Goal: Download file/media

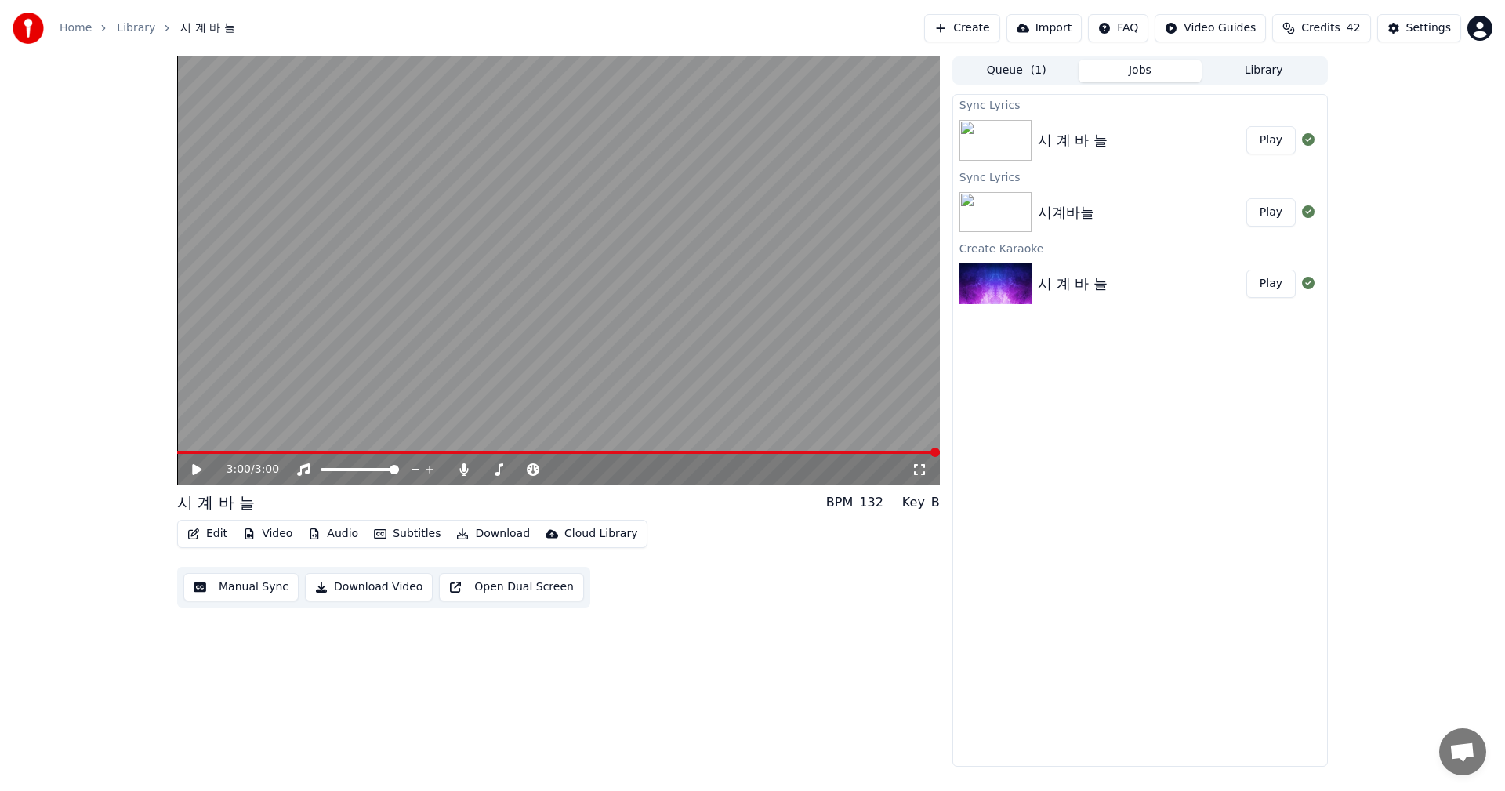
click at [1271, 144] on button "Play" at bounding box center [1271, 140] width 49 height 28
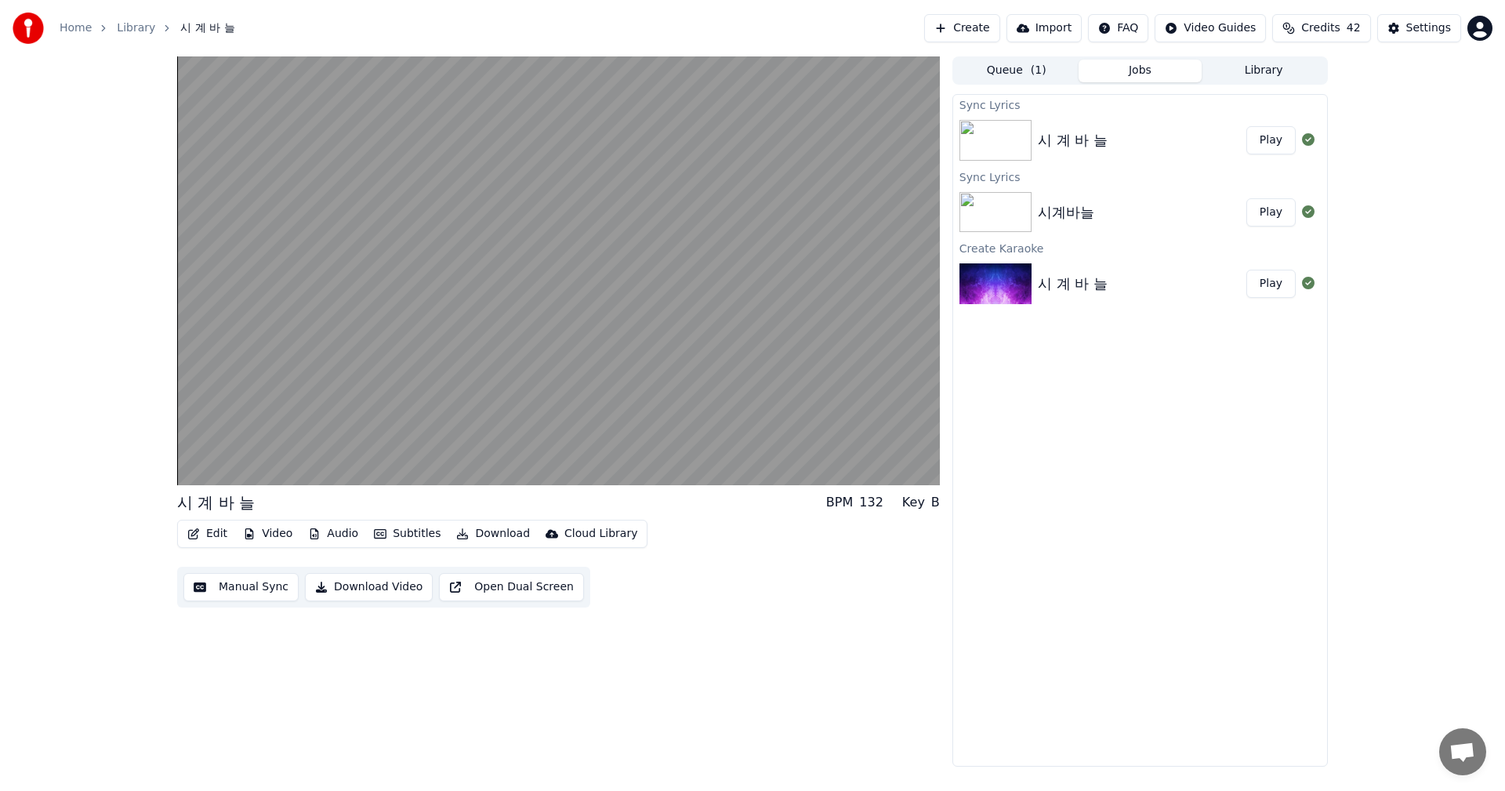
click at [238, 590] on button "Manual Sync" at bounding box center [240, 587] width 115 height 28
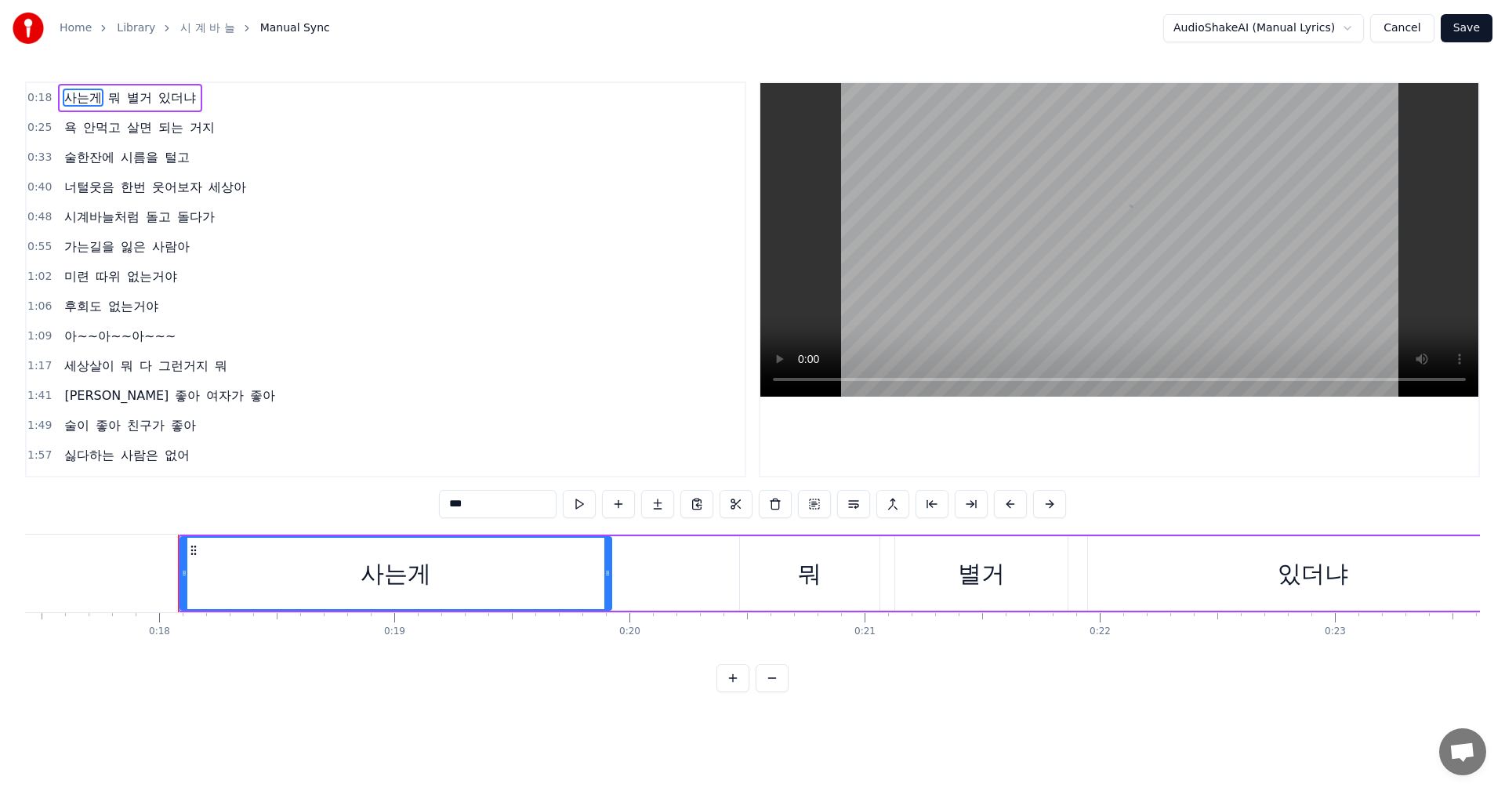
scroll to position [0, 4174]
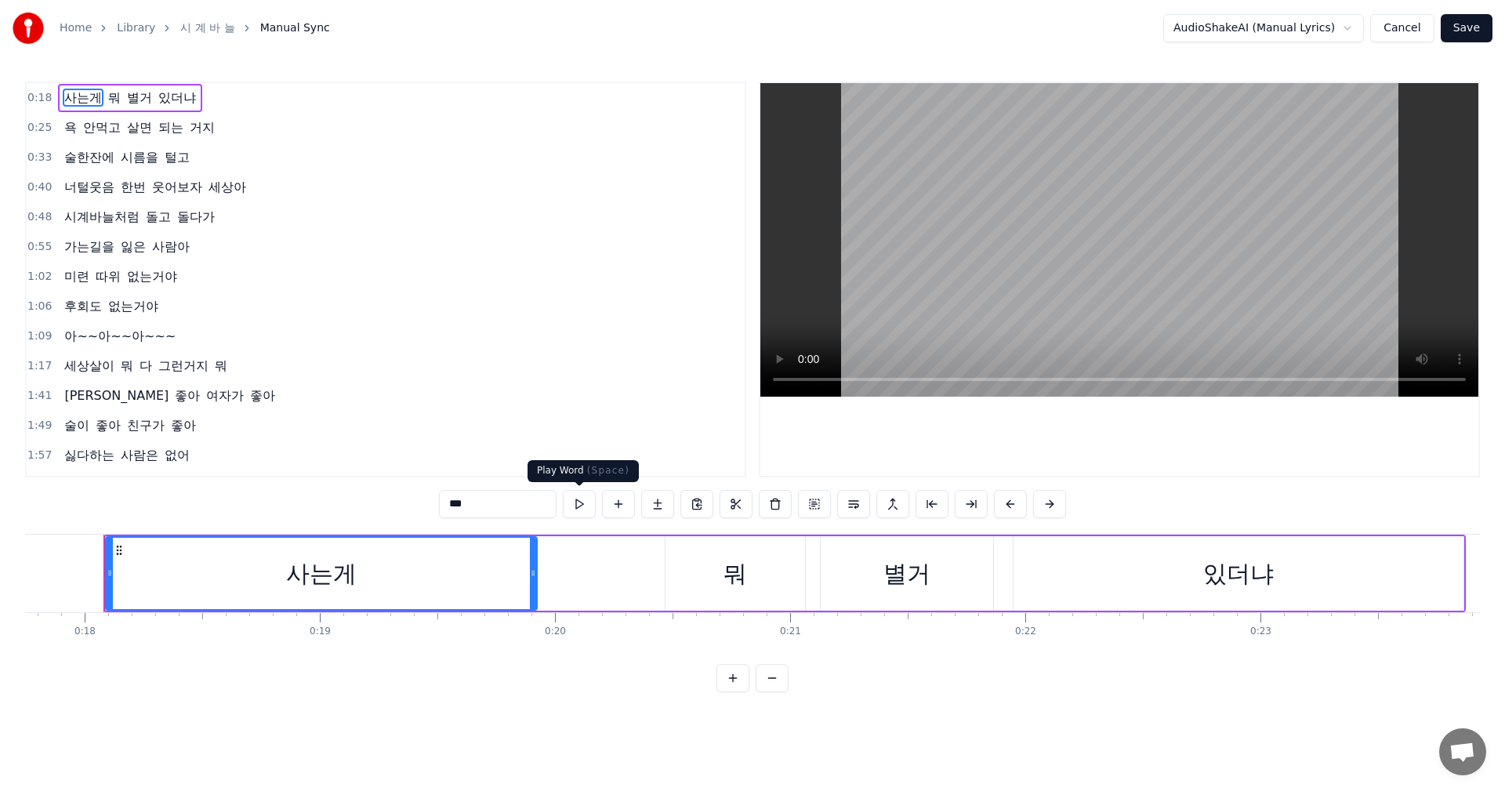
click at [581, 508] on button at bounding box center [579, 504] width 33 height 28
drag, startPoint x: 535, startPoint y: 575, endPoint x: 612, endPoint y: 586, distance: 76.7
click at [612, 586] on div at bounding box center [609, 573] width 6 height 71
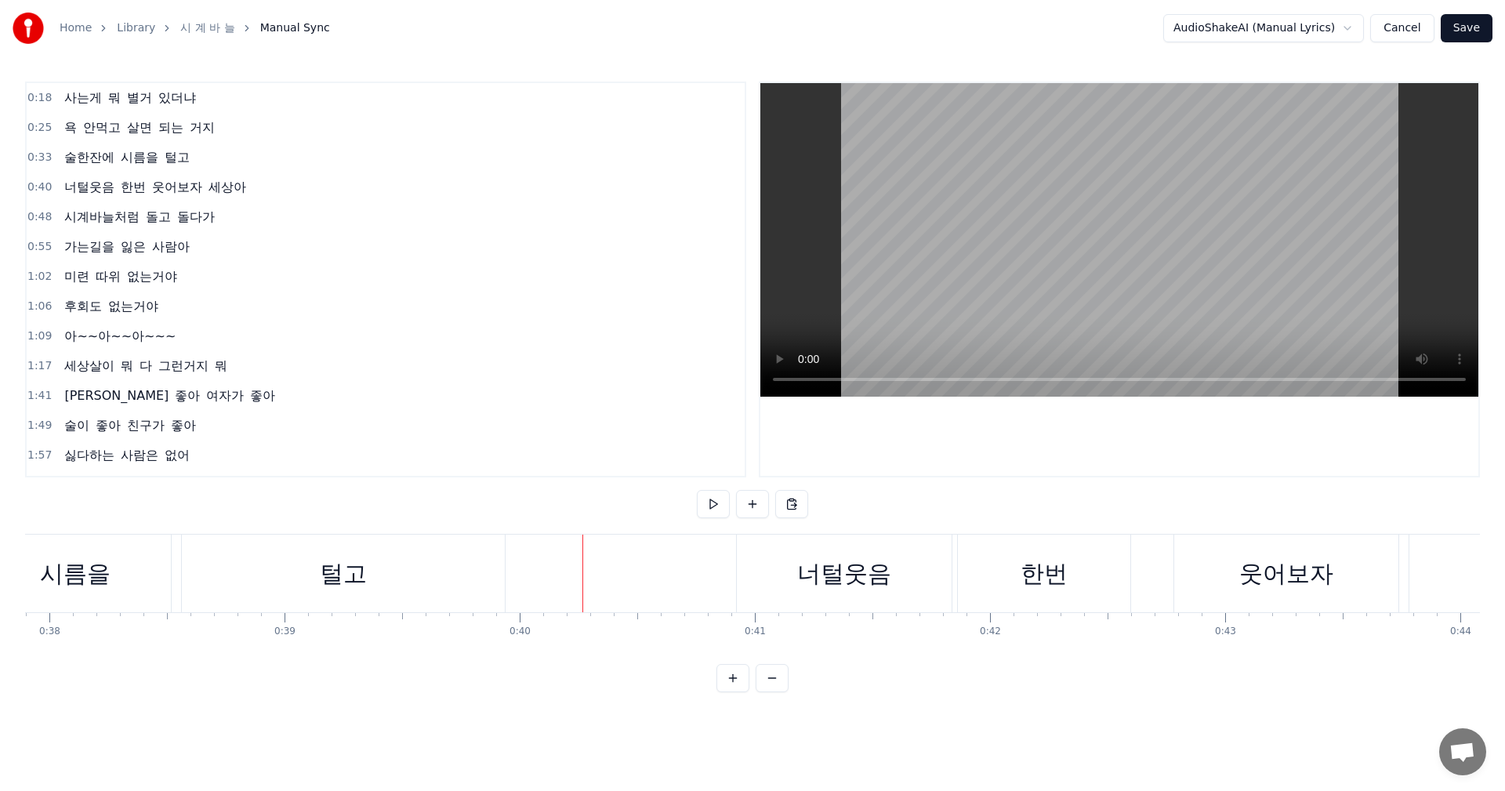
scroll to position [0, 8995]
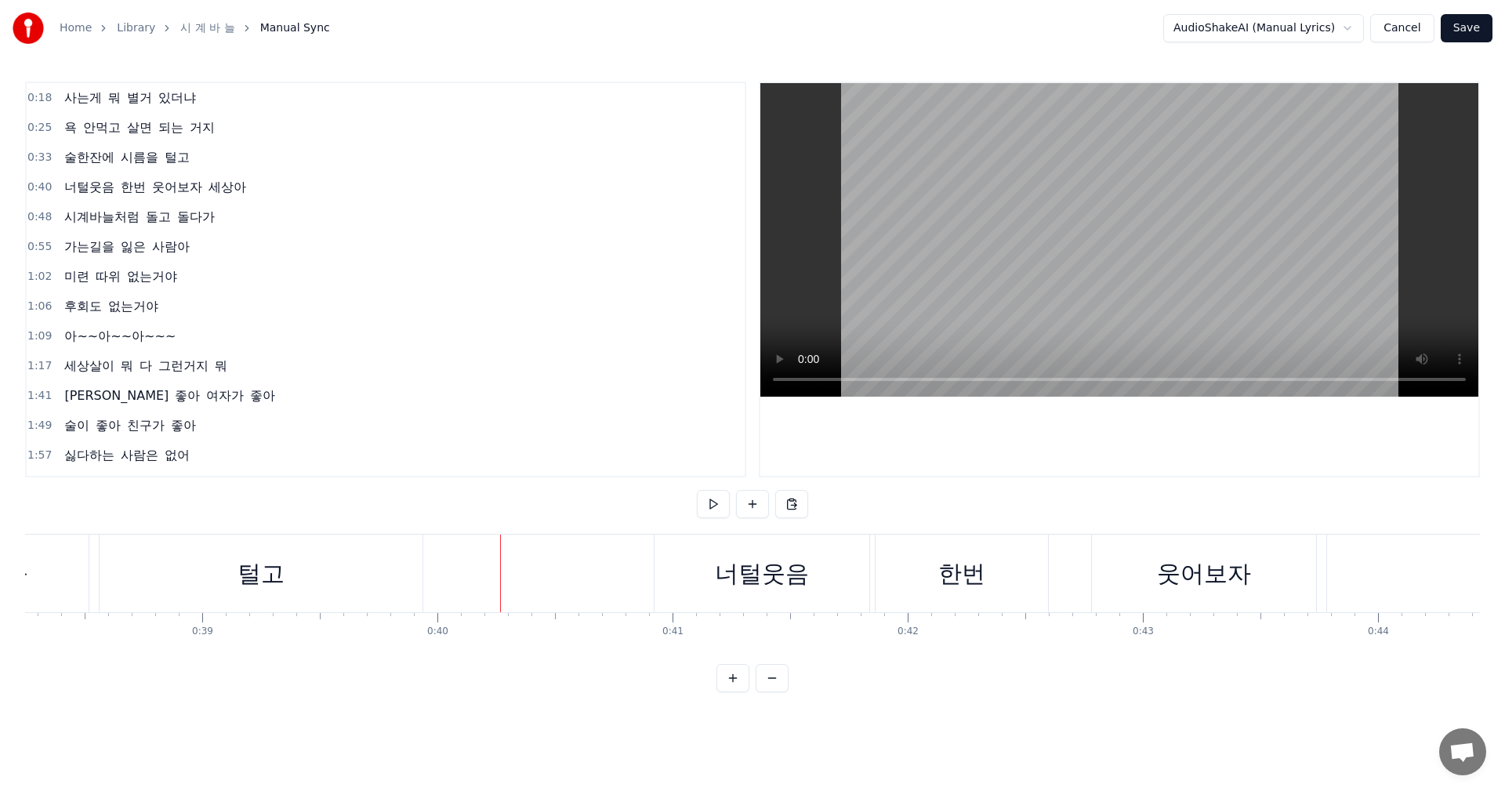
click at [739, 589] on div "너털웃음" at bounding box center [762, 573] width 94 height 35
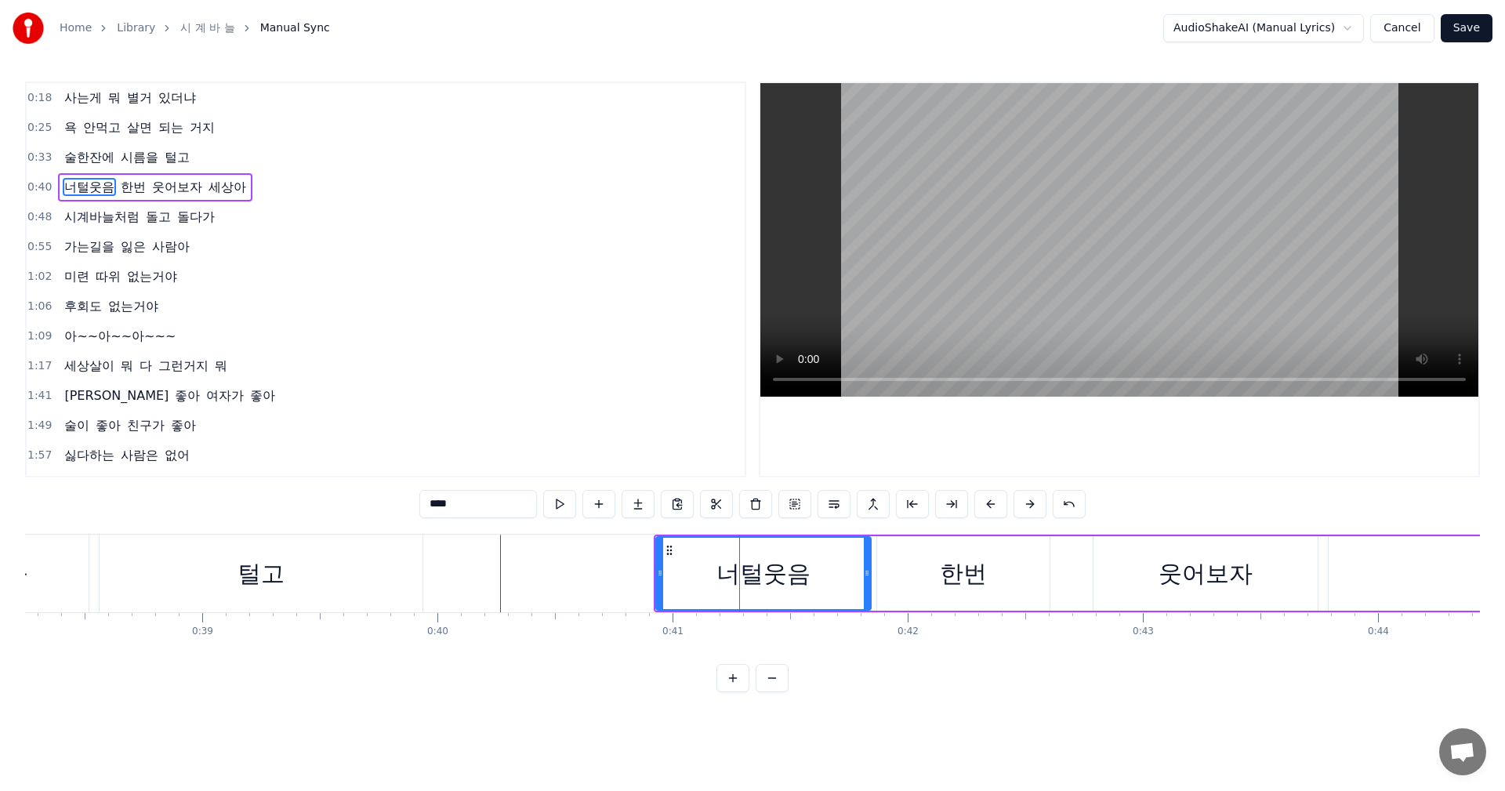
click at [1060, 580] on div "너털웃음 한번 웃어보자 세상아" at bounding box center [1213, 574] width 1118 height 78
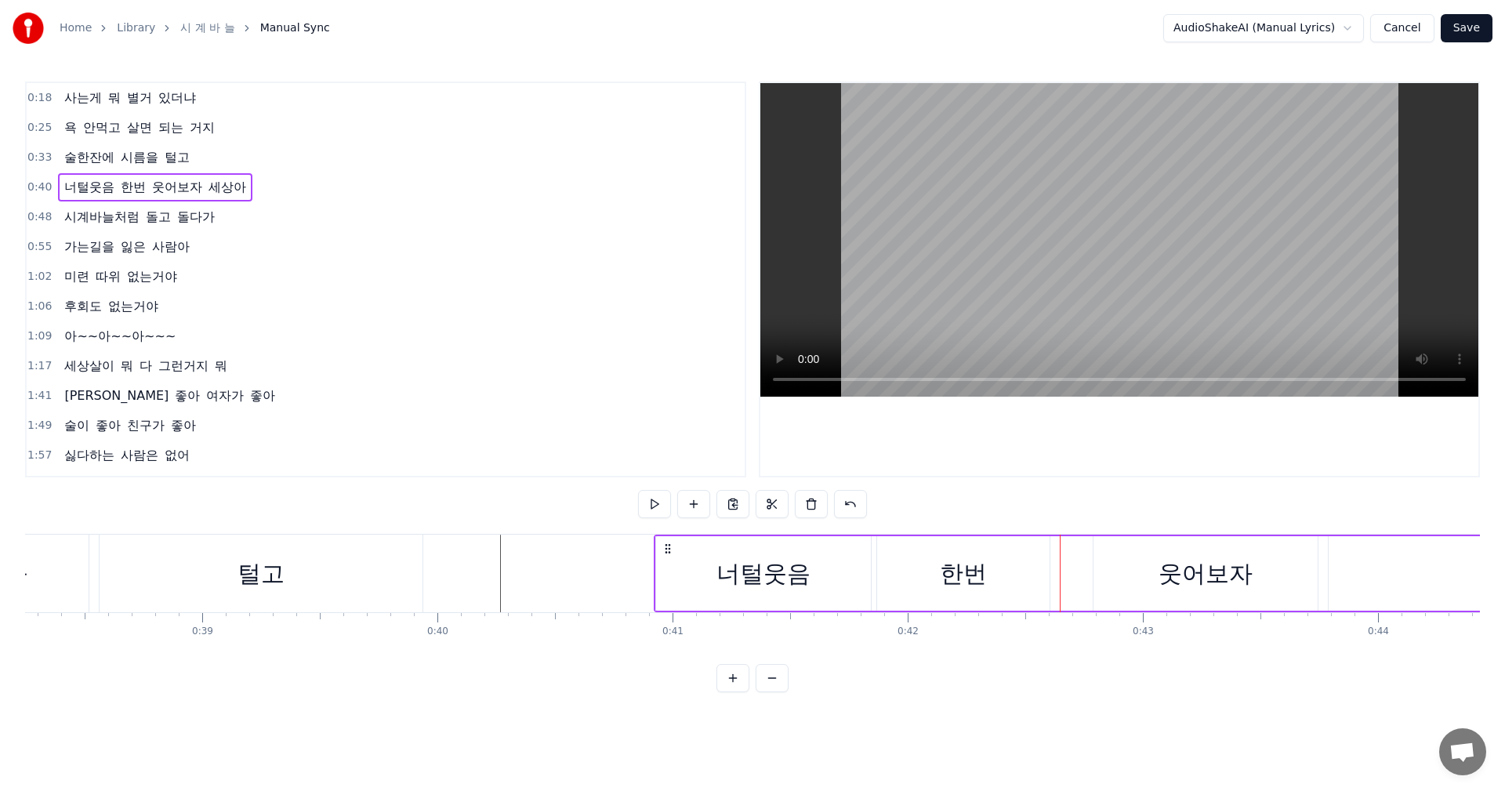
click at [965, 571] on div "한번" at bounding box center [963, 573] width 47 height 35
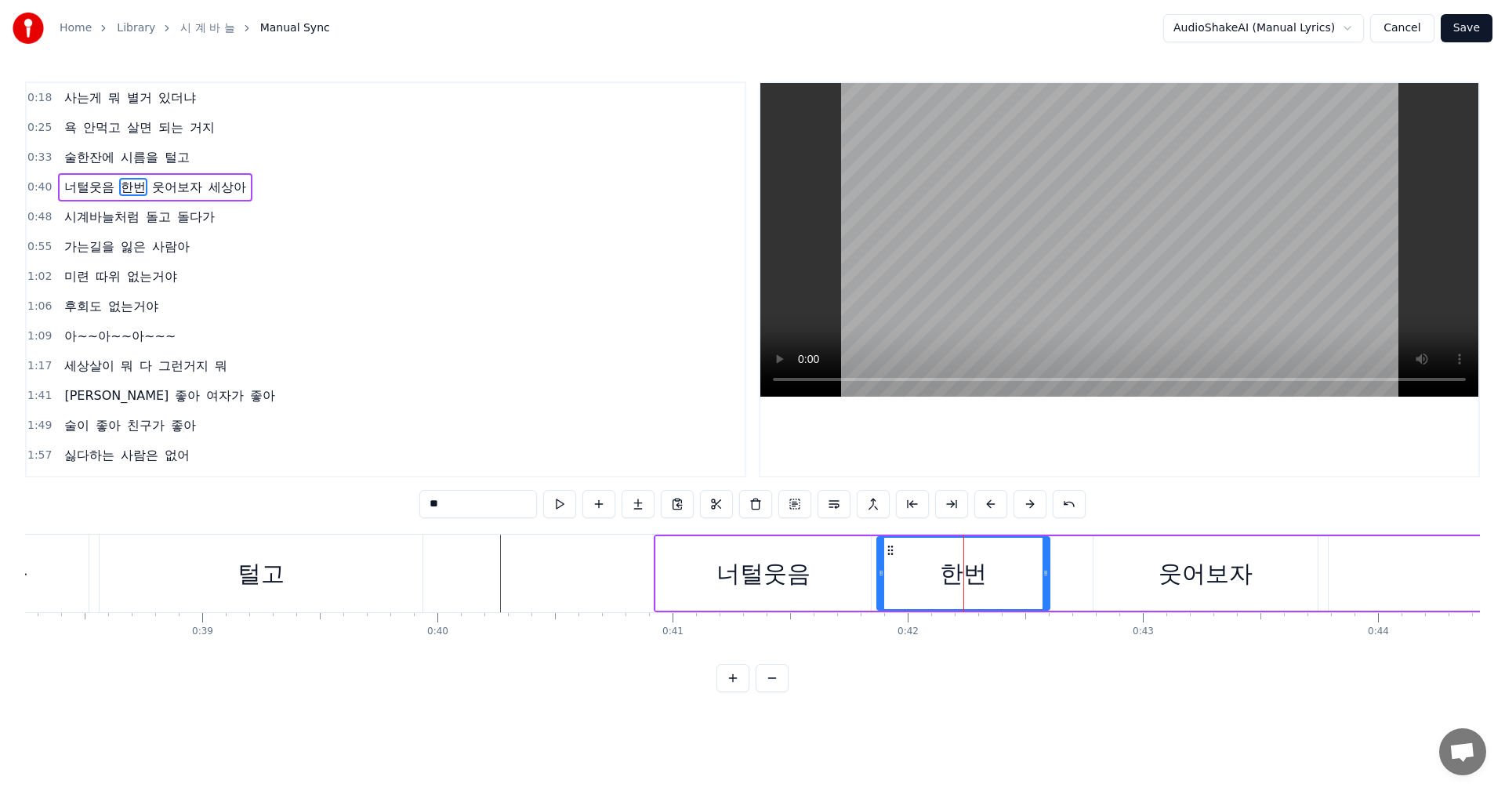
click at [1109, 572] on div "웃어보자" at bounding box center [1206, 573] width 224 height 74
type input "****"
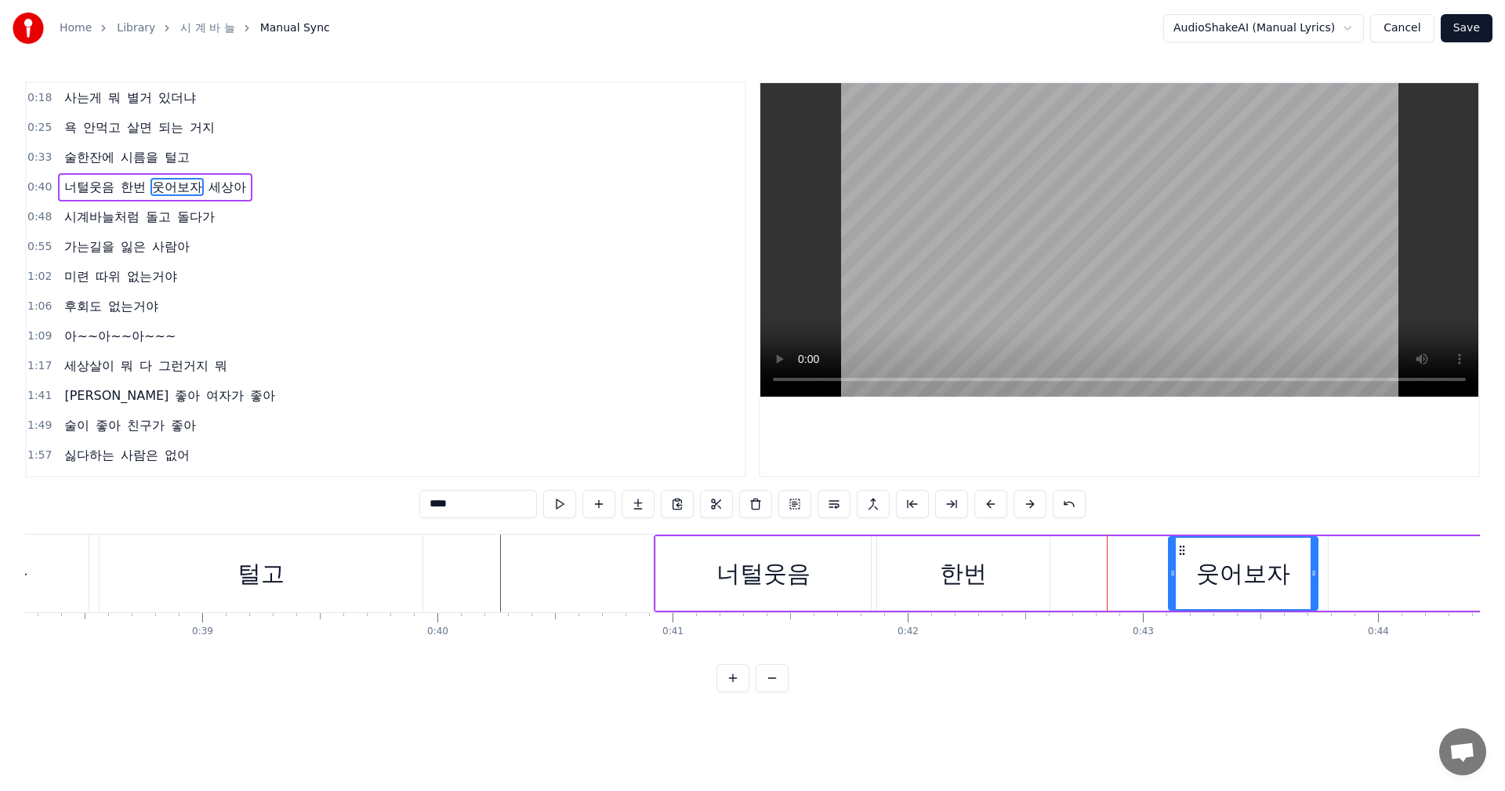
drag, startPoint x: 1096, startPoint y: 574, endPoint x: 1171, endPoint y: 572, distance: 75.3
click at [1171, 572] on icon at bounding box center [1173, 573] width 6 height 13
drag, startPoint x: 1312, startPoint y: 575, endPoint x: 1352, endPoint y: 570, distance: 40.3
click at [1355, 570] on icon at bounding box center [1355, 573] width 6 height 13
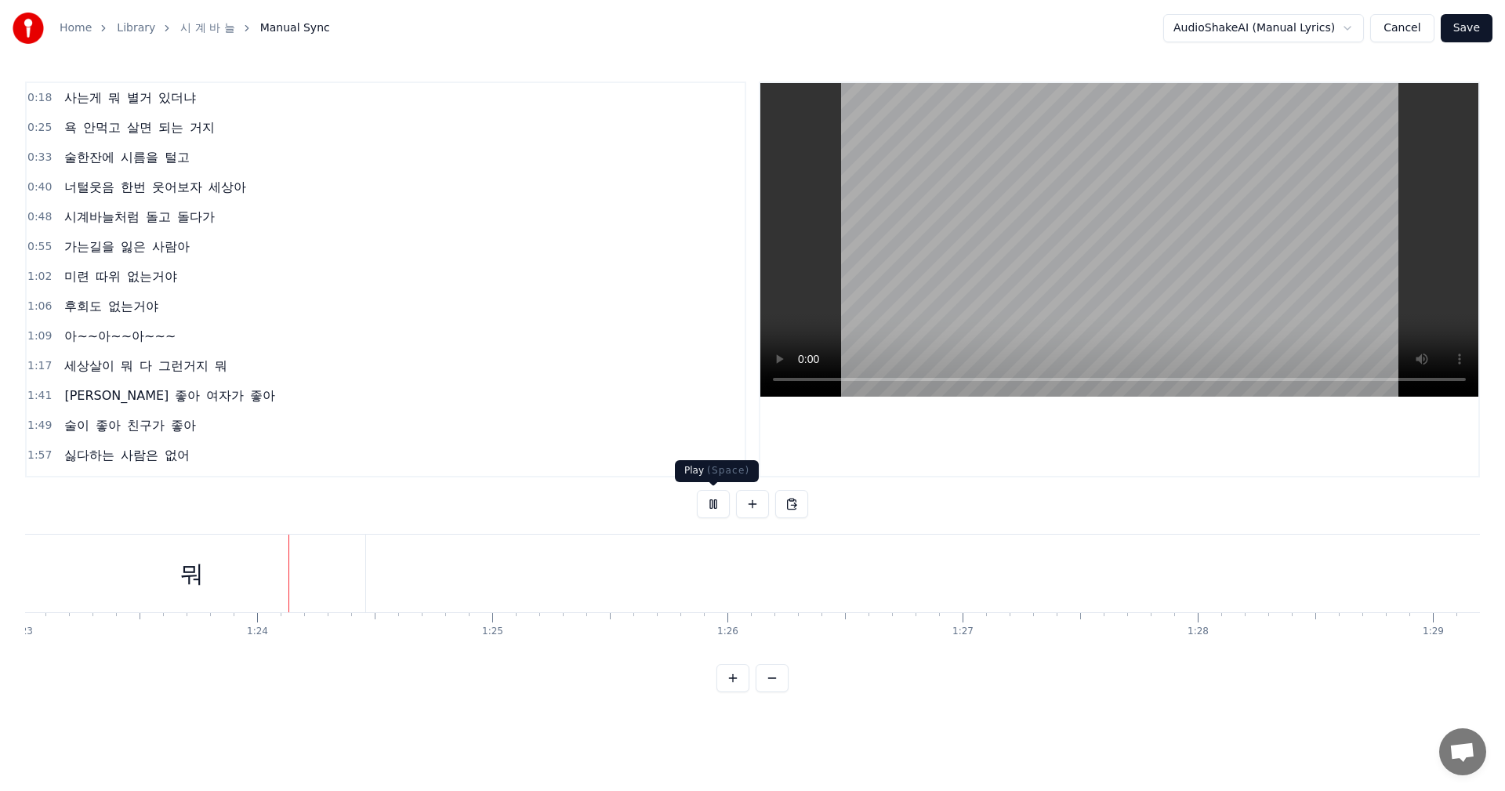
scroll to position [0, 19526]
click at [712, 505] on button at bounding box center [713, 504] width 33 height 28
click at [718, 510] on button at bounding box center [713, 504] width 33 height 28
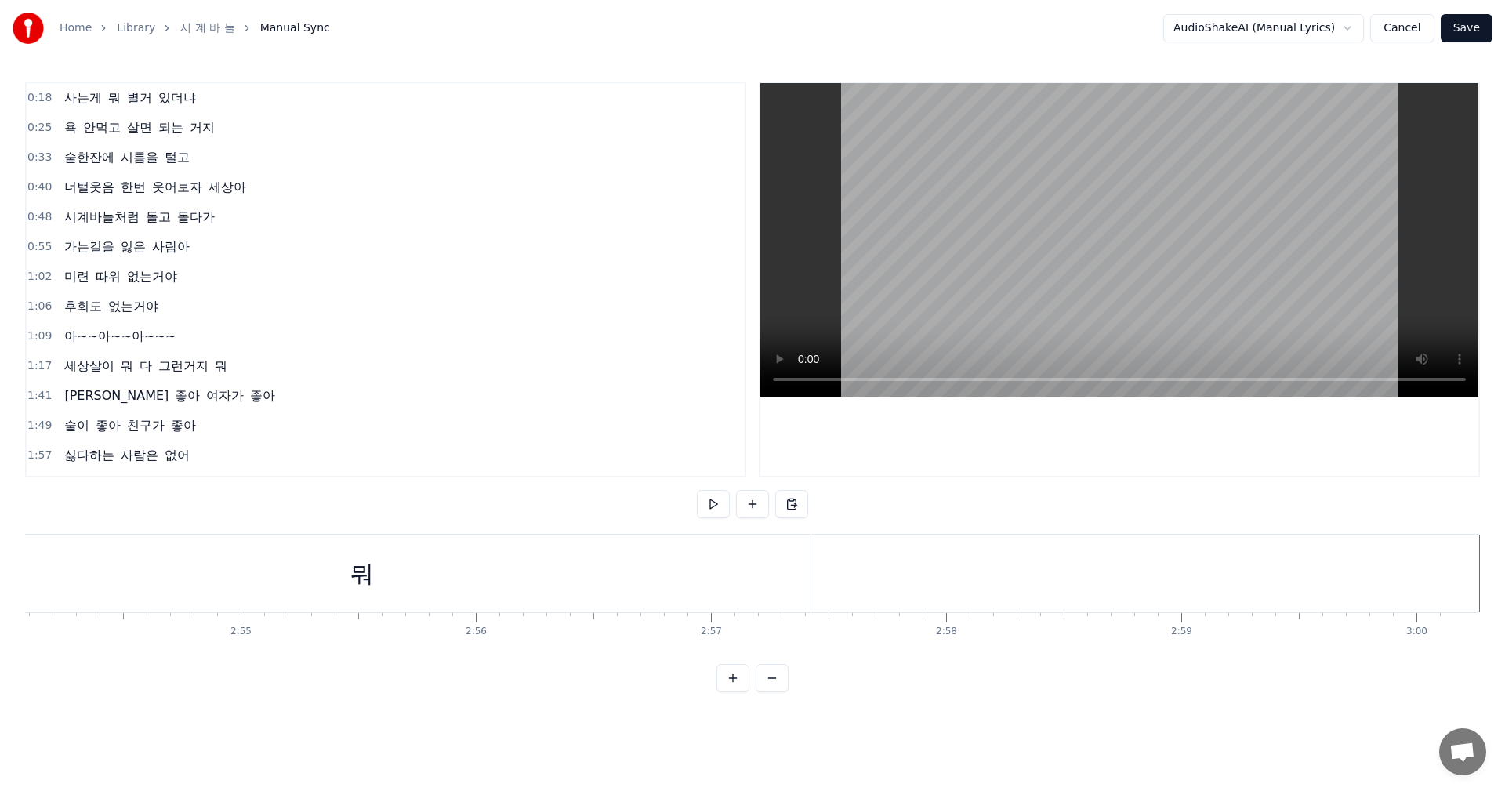
click at [1473, 31] on button "Save" at bounding box center [1467, 28] width 52 height 28
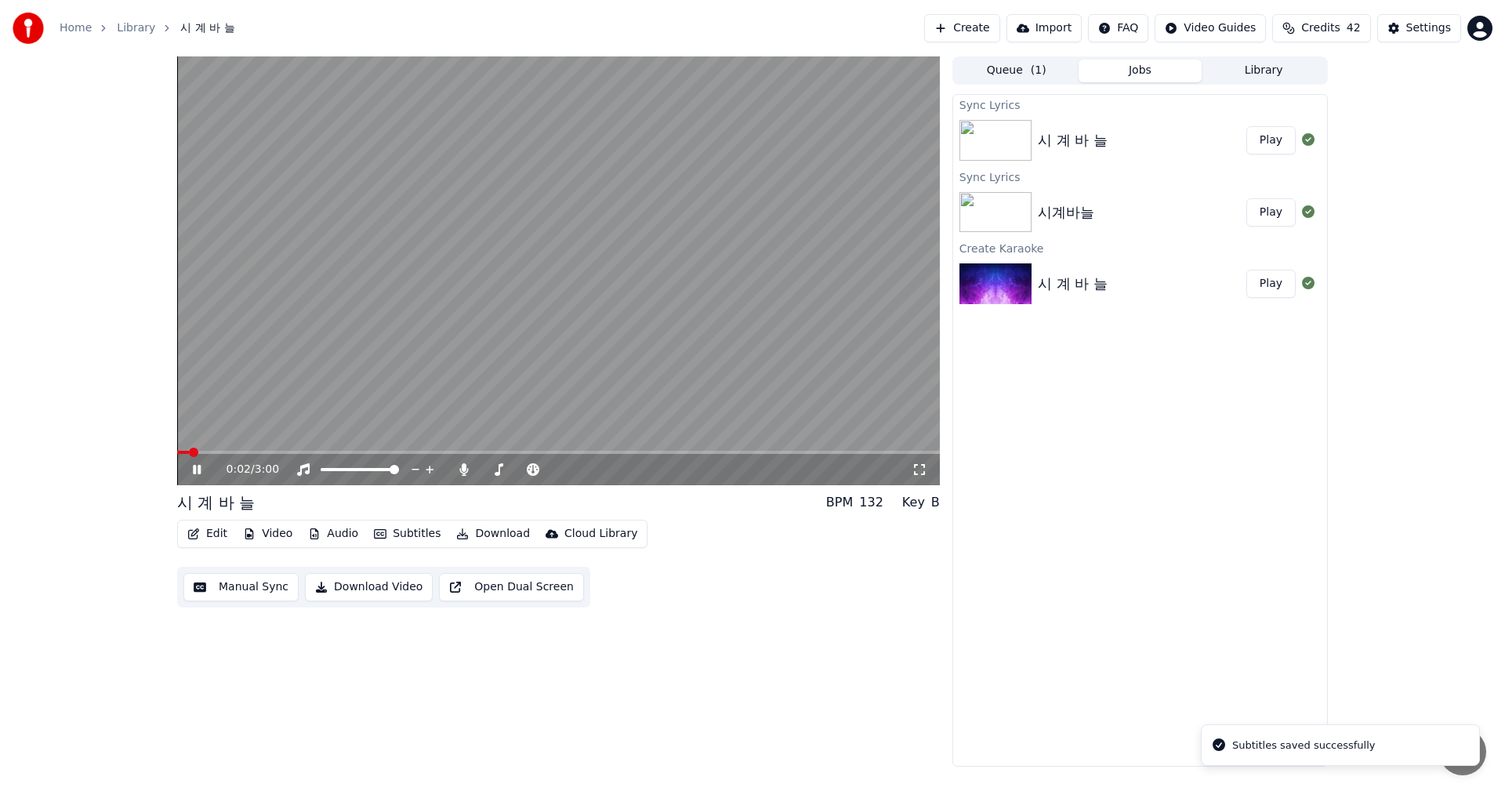
click at [199, 472] on icon at bounding box center [197, 469] width 8 height 9
click at [365, 590] on button "Download Video" at bounding box center [369, 587] width 128 height 28
